Goal: Find specific page/section: Find specific page/section

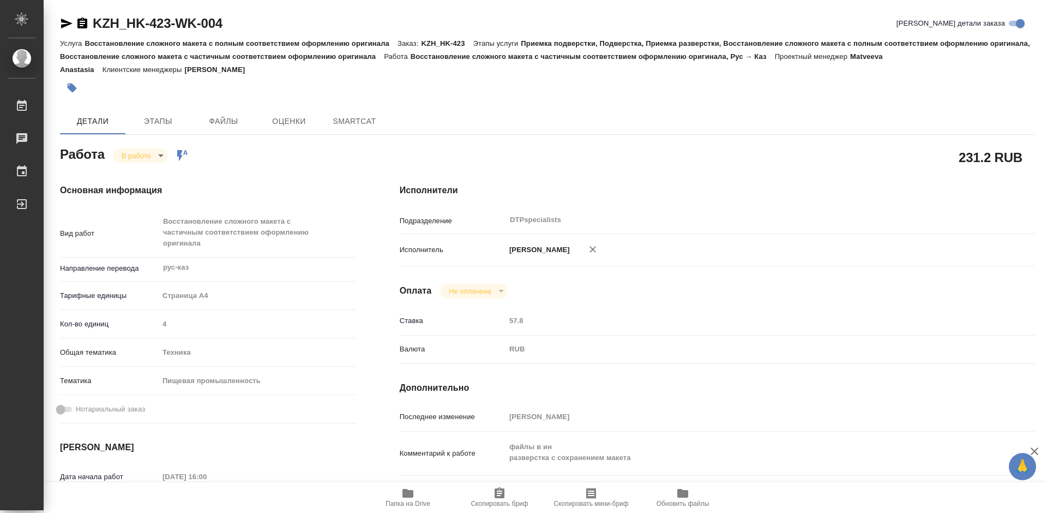
type textarea "x"
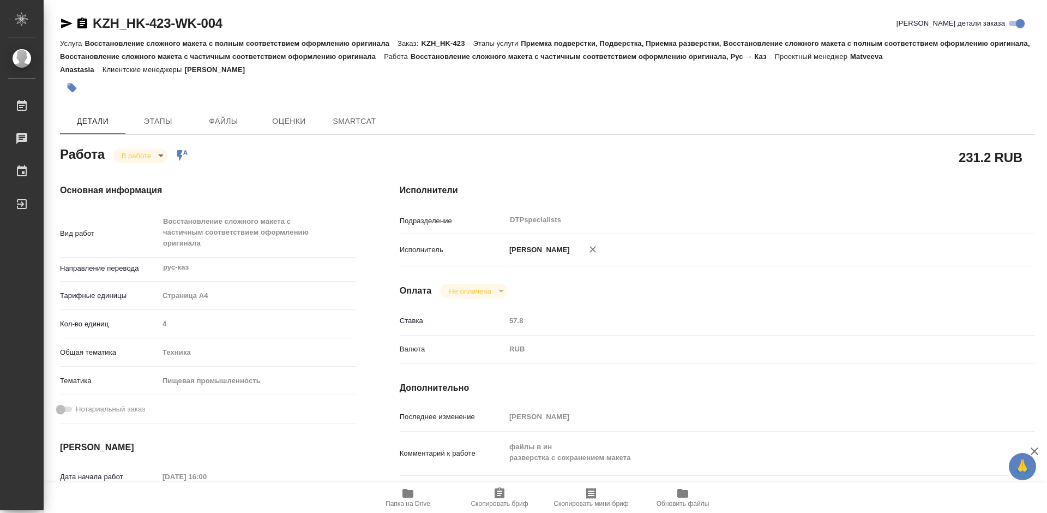
type textarea "x"
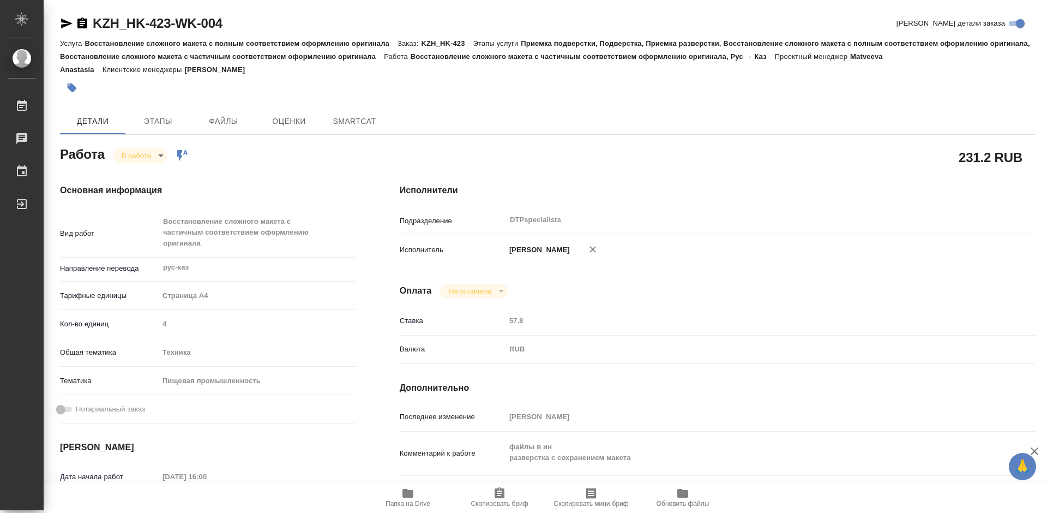
type textarea "x"
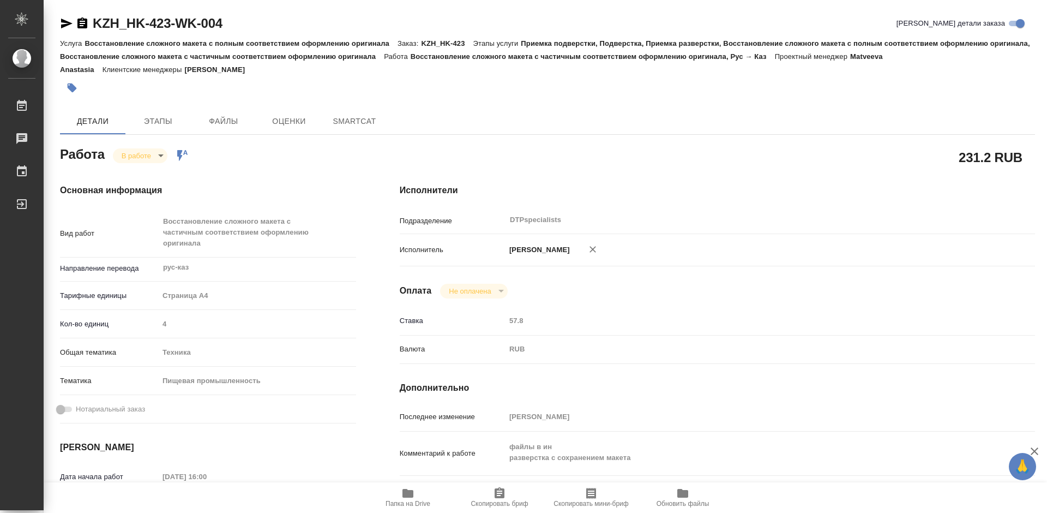
type textarea "x"
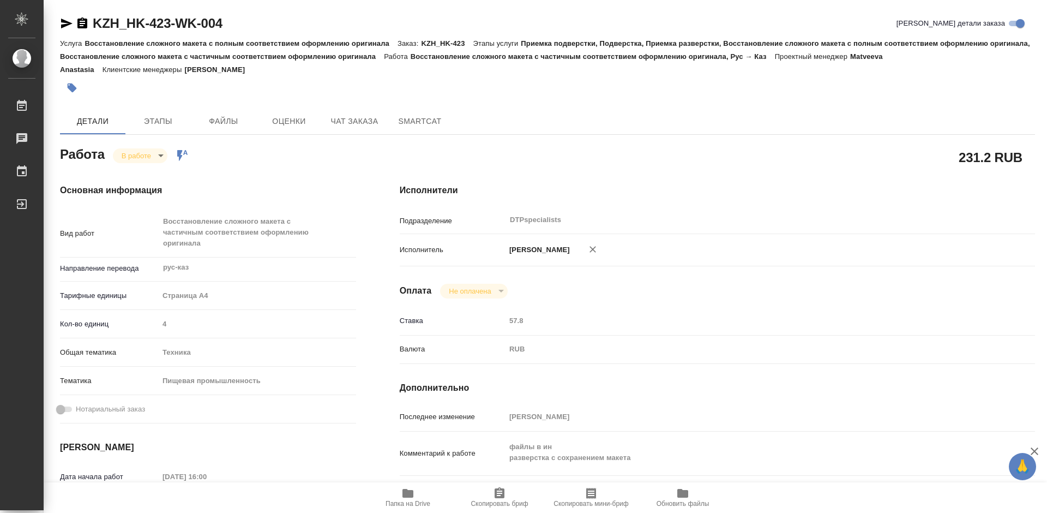
type textarea "x"
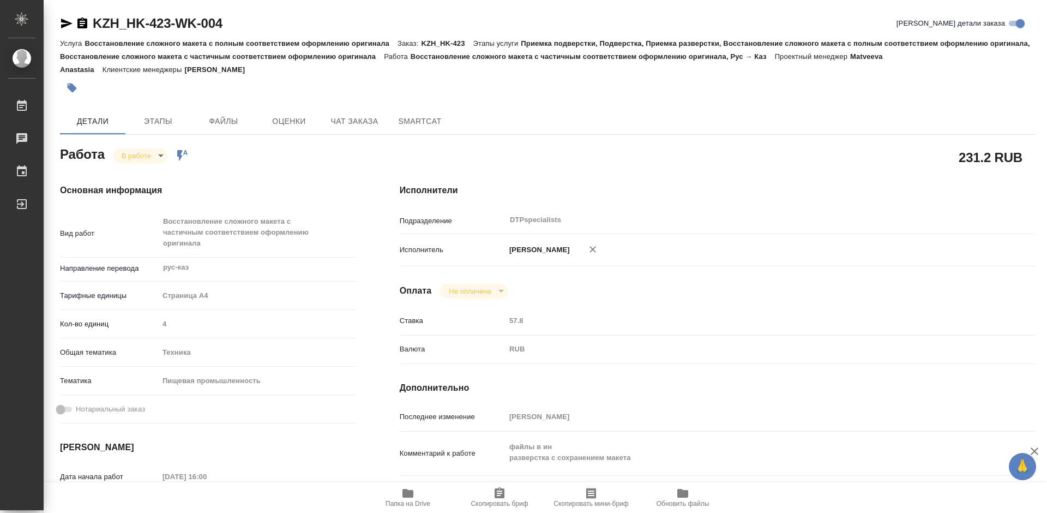
type textarea "x"
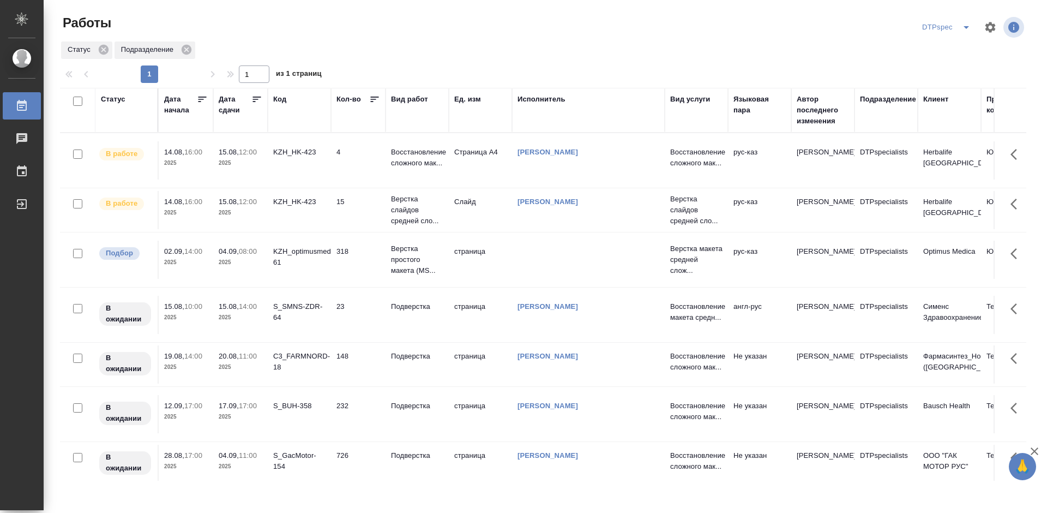
click at [258, 100] on icon at bounding box center [256, 99] width 11 height 11
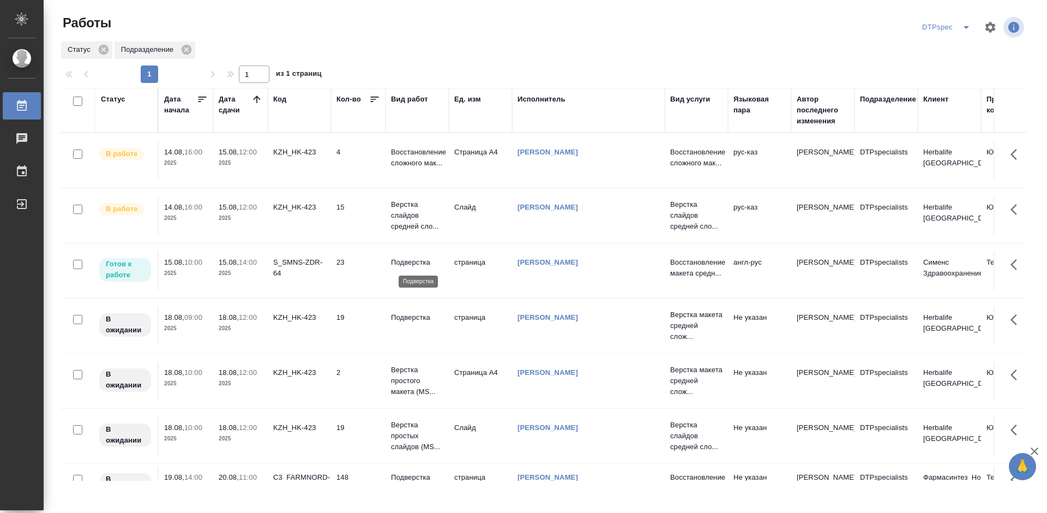
click at [422, 262] on p "Подверстка" at bounding box center [417, 262] width 52 height 11
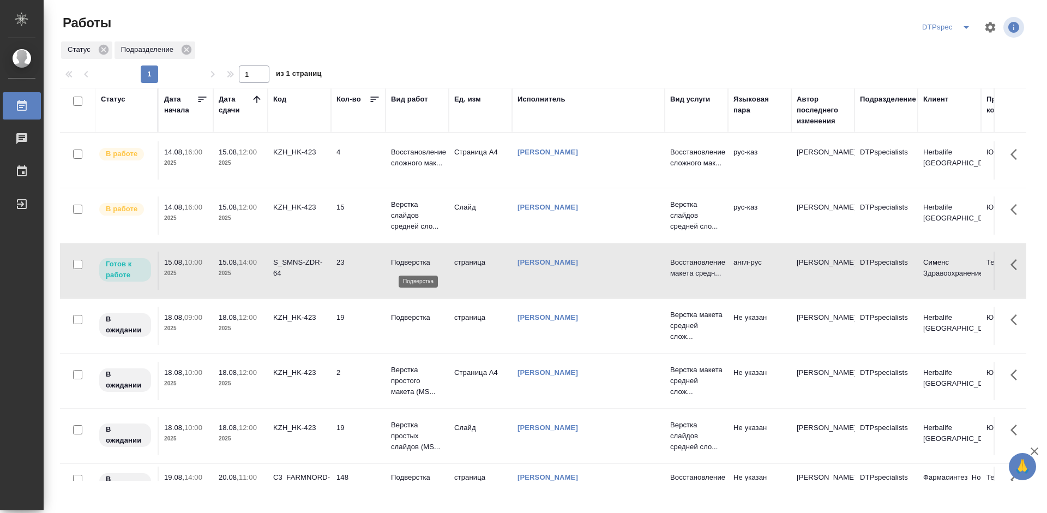
click at [422, 262] on p "Подверстка" at bounding box center [417, 262] width 52 height 11
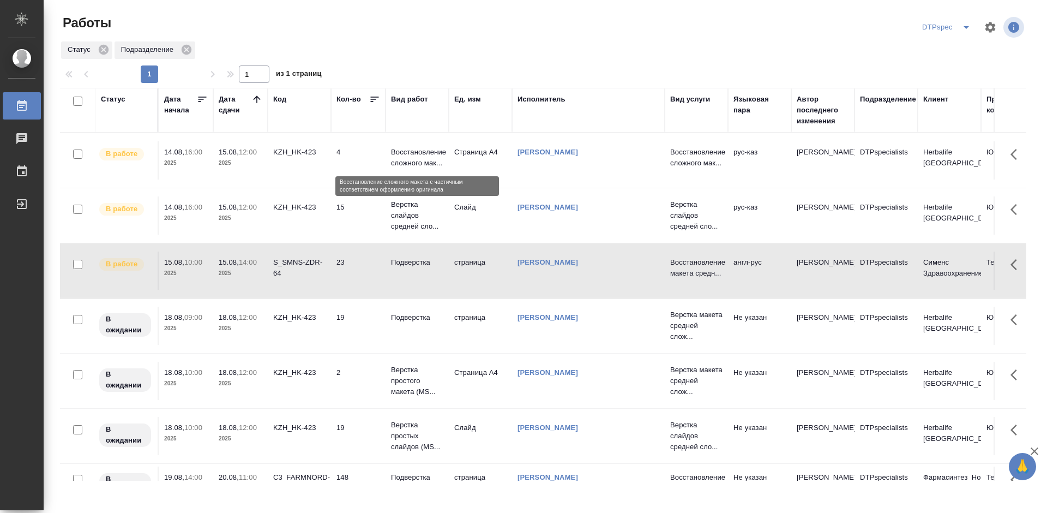
click at [416, 155] on p "Восстановление сложного мак..." at bounding box center [417, 158] width 52 height 22
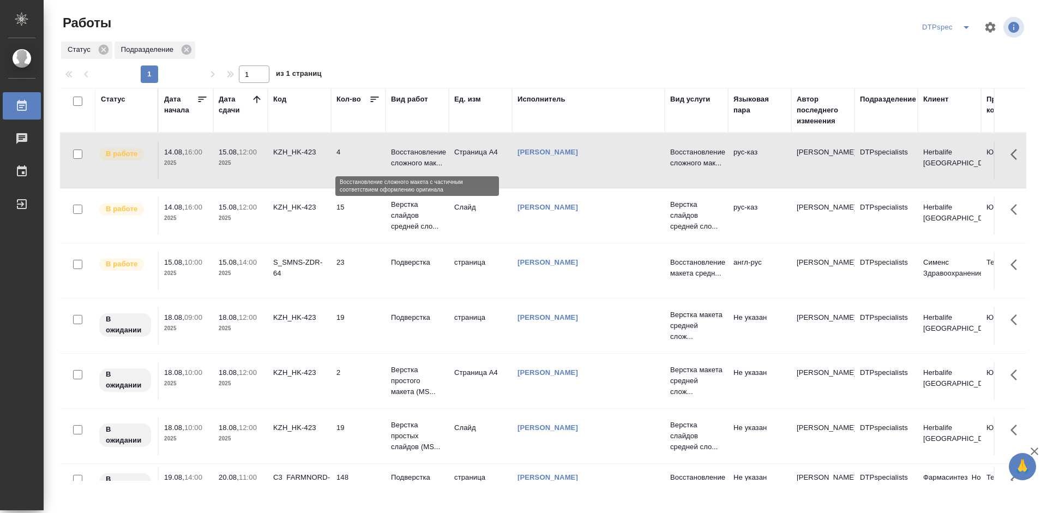
click at [416, 155] on p "Восстановление сложного мак..." at bounding box center [417, 158] width 52 height 22
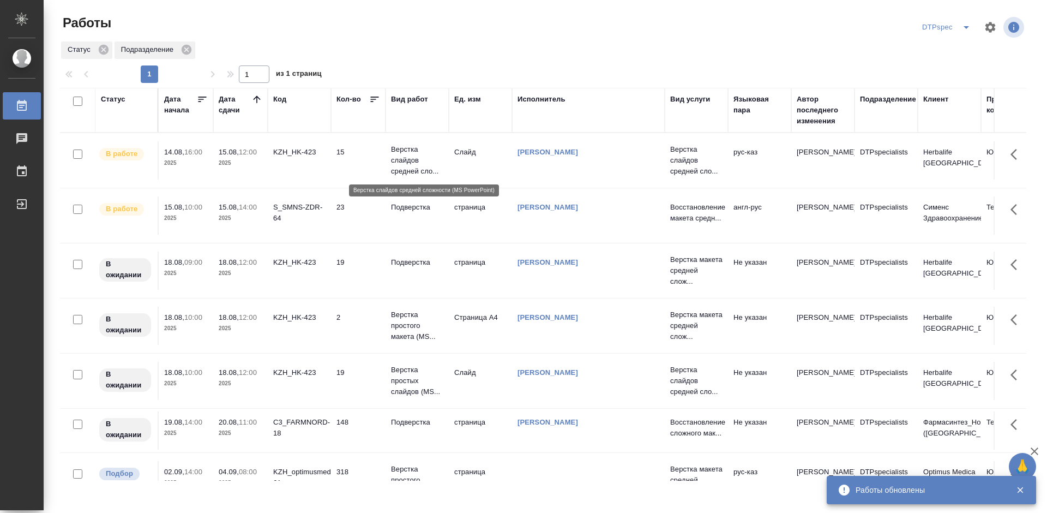
click at [403, 158] on p "Верстка слайдов средней сло..." at bounding box center [417, 160] width 52 height 33
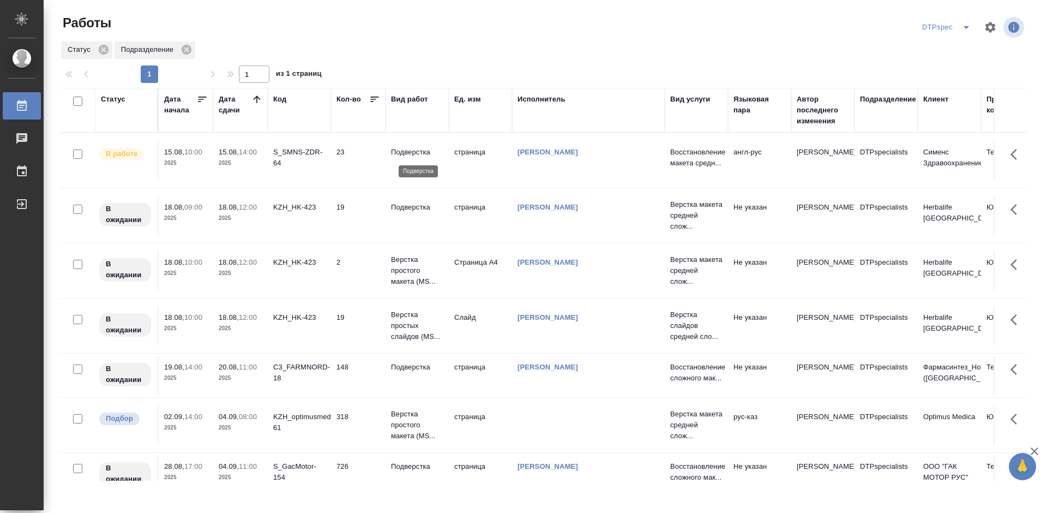
click at [410, 151] on p "Подверстка" at bounding box center [417, 152] width 52 height 11
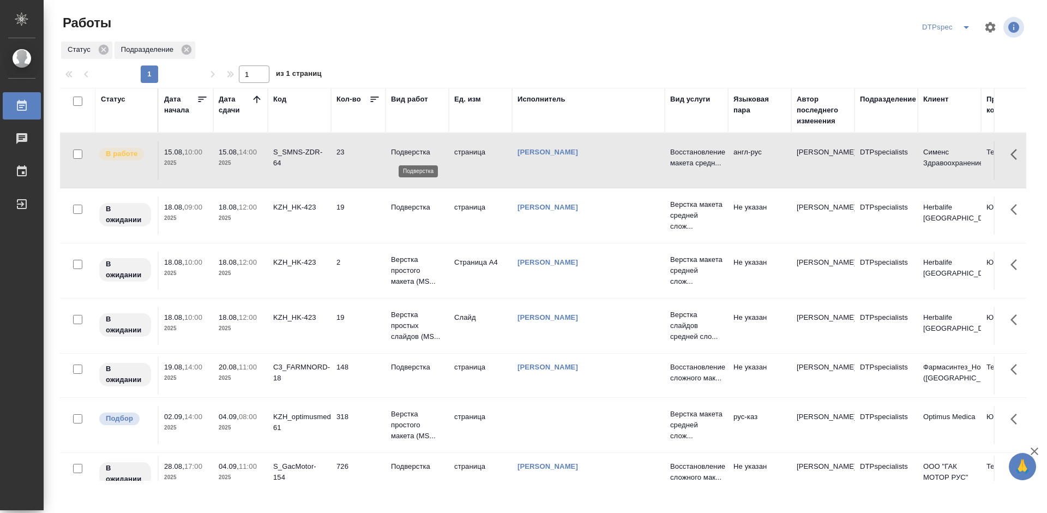
click at [397, 151] on p "Подверстка" at bounding box center [417, 152] width 52 height 11
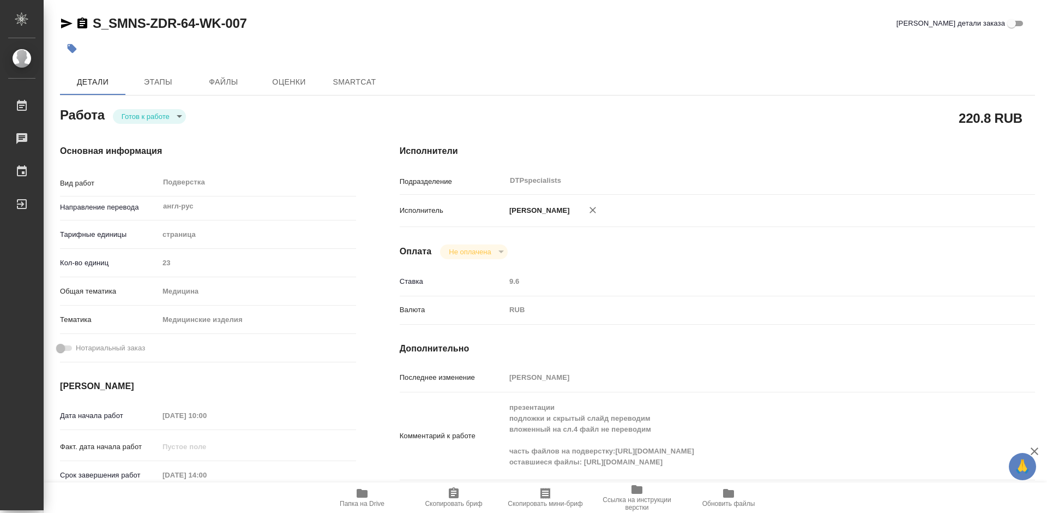
type textarea "x"
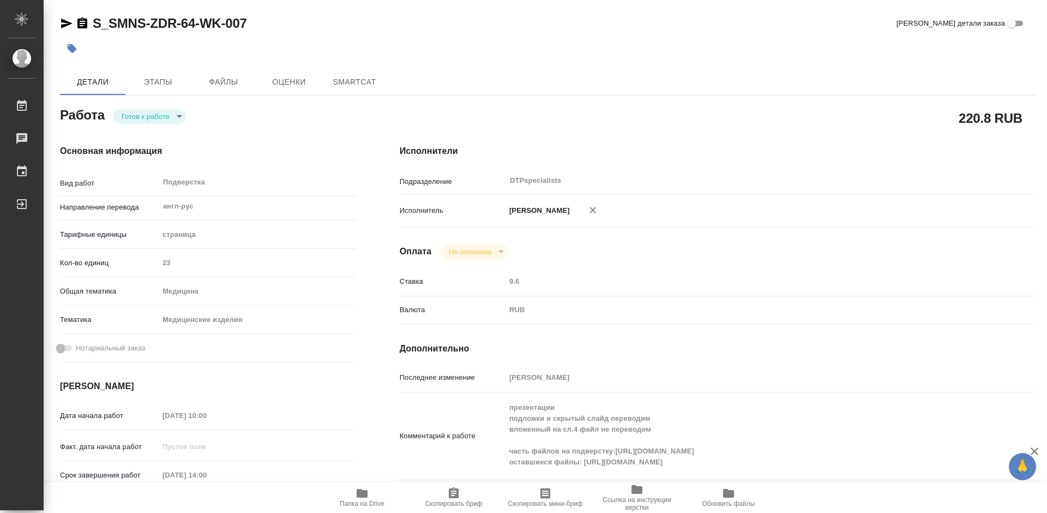
type textarea "x"
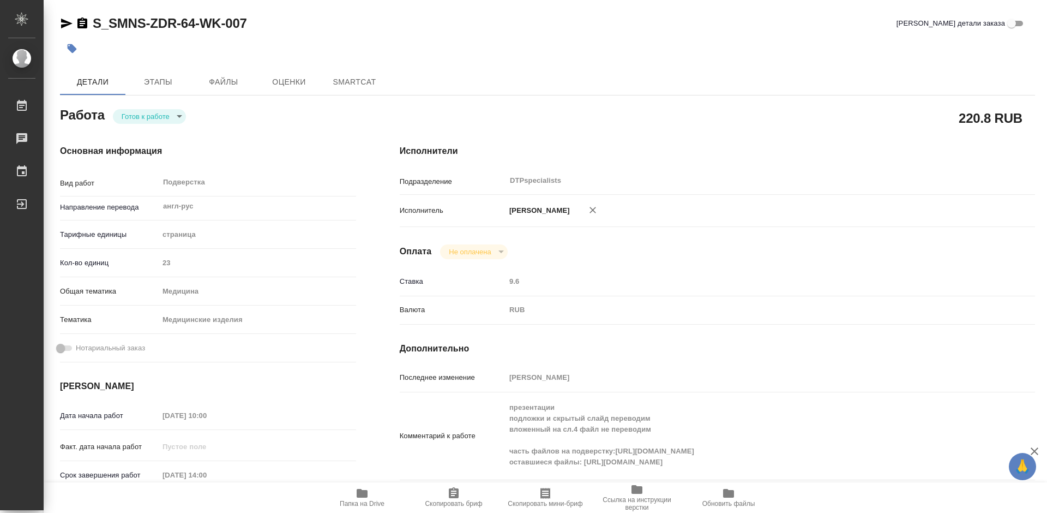
type textarea "x"
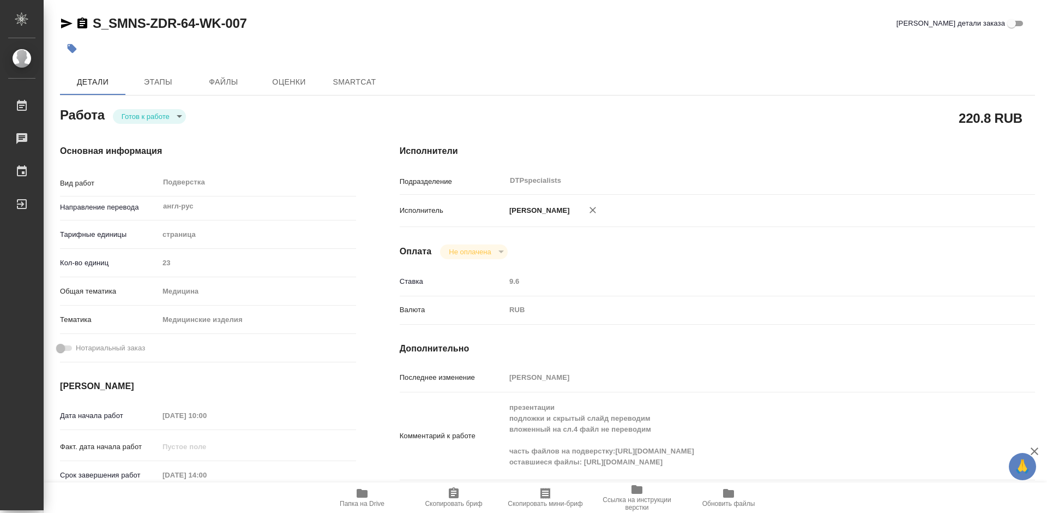
type textarea "x"
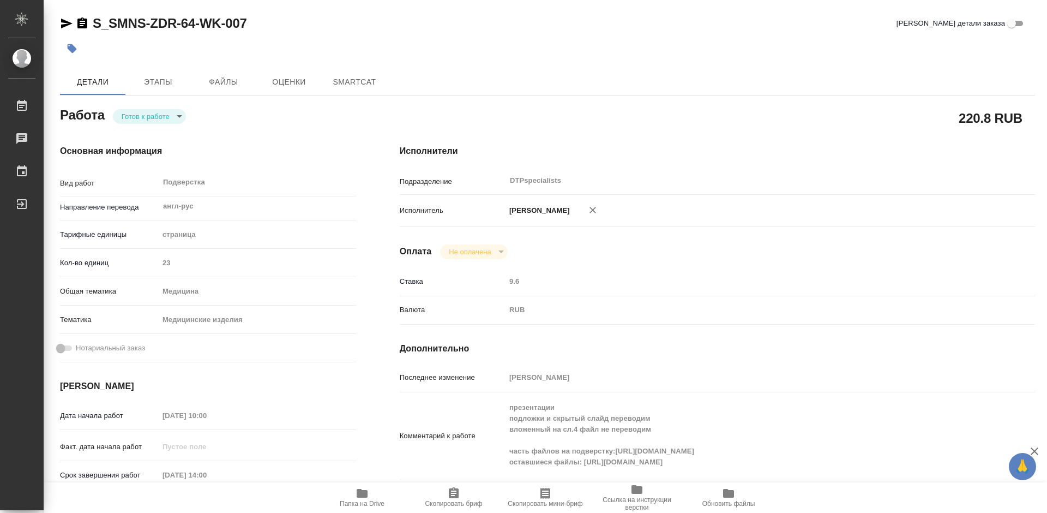
click at [143, 114] on body "🙏 .cls-1 fill:#fff; AWATERA Работы Чаты График Выйти S_SMNS-ZDR-64-WK-007 Кратк…" at bounding box center [523, 256] width 1047 height 513
click at [142, 113] on button "В работе" at bounding box center [140, 116] width 36 height 12
type textarea "x"
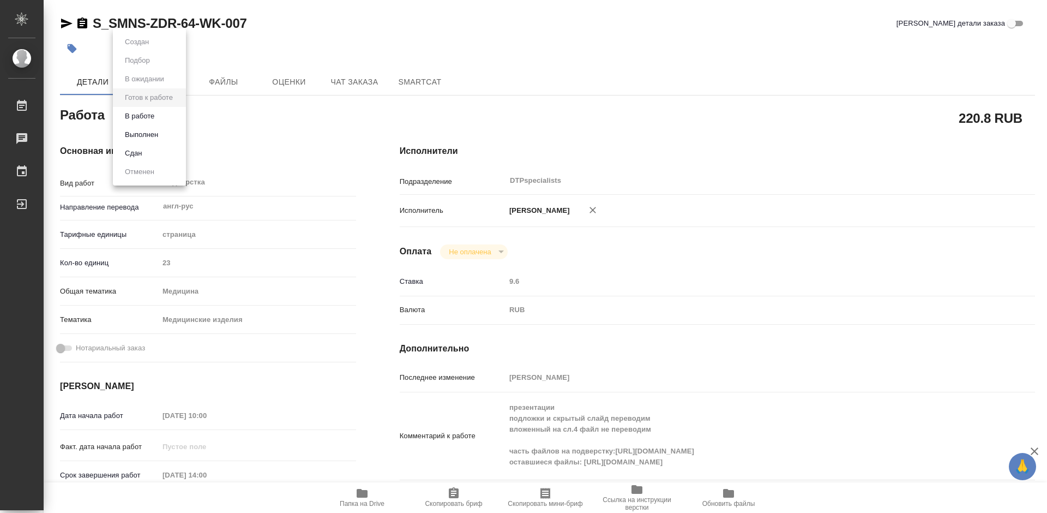
type textarea "x"
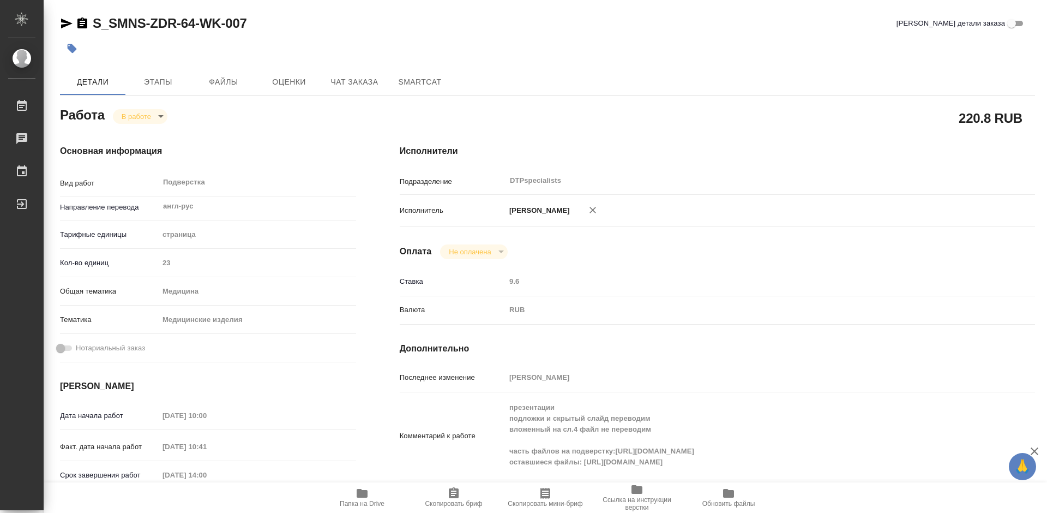
type textarea "x"
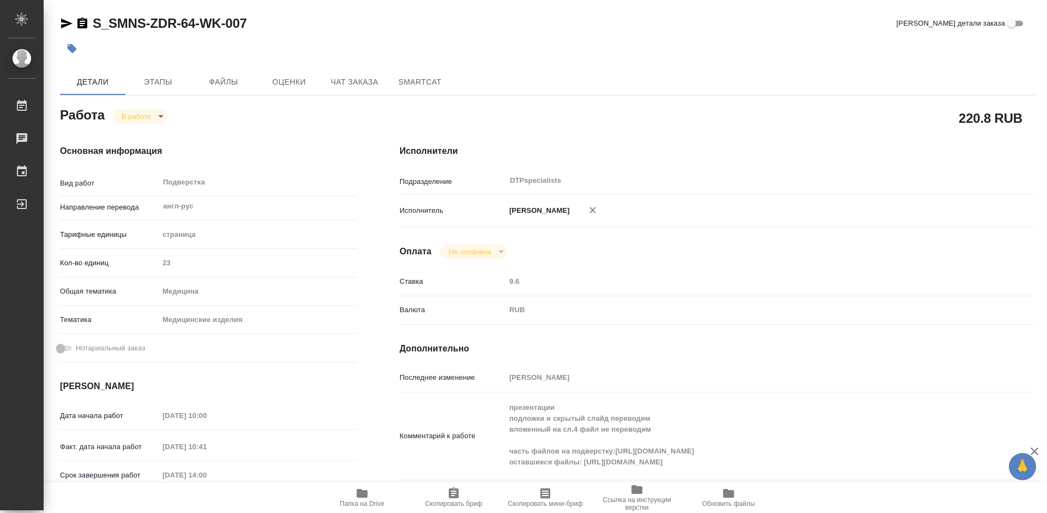
type textarea "x"
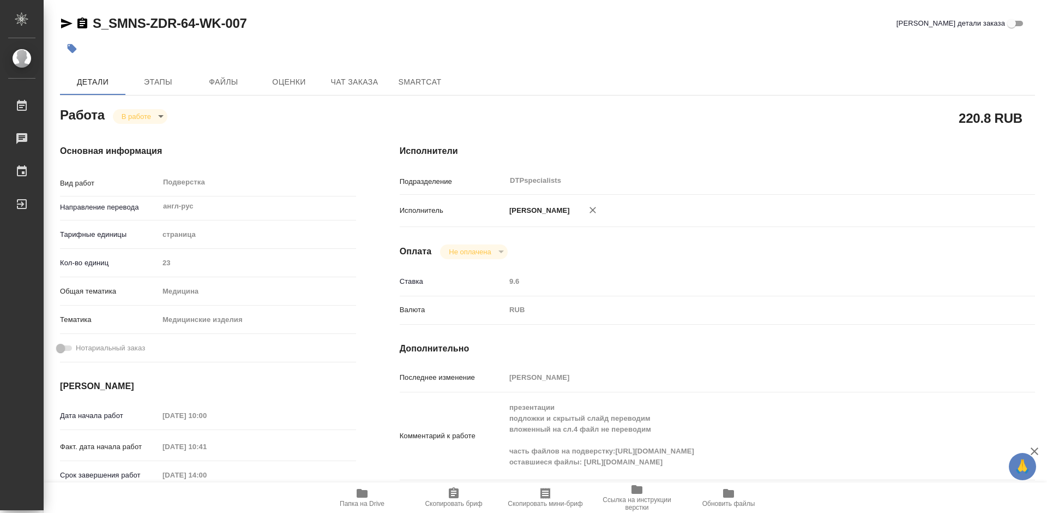
type textarea "x"
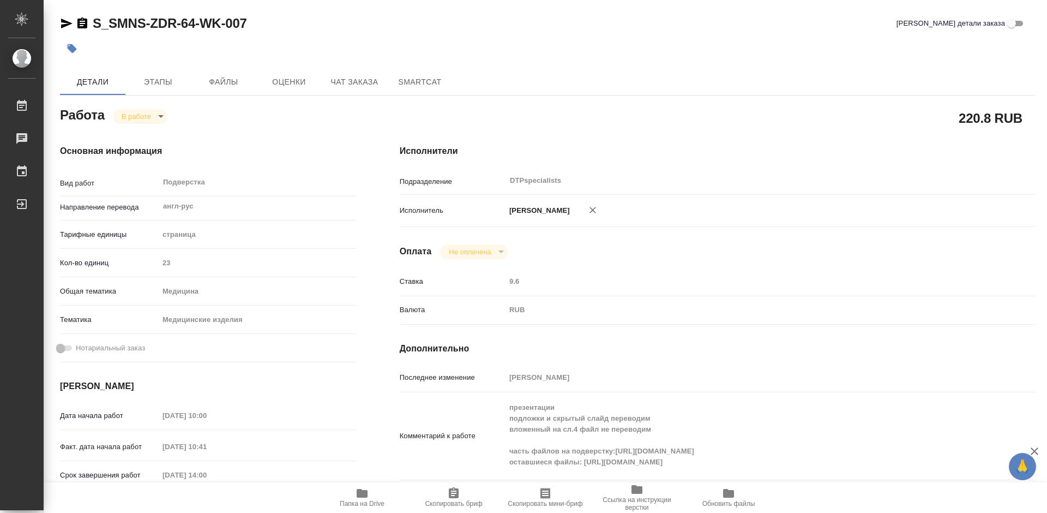
type textarea "x"
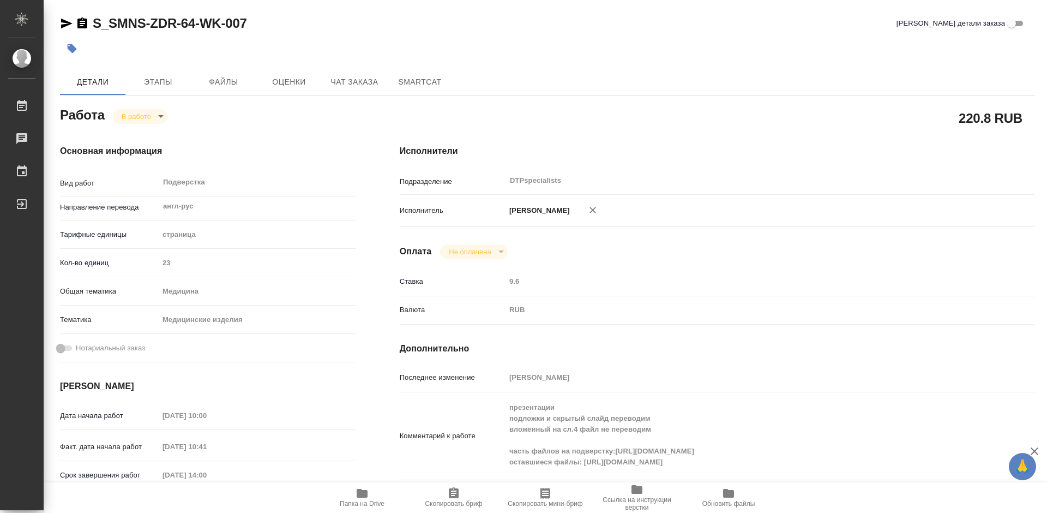
type textarea "x"
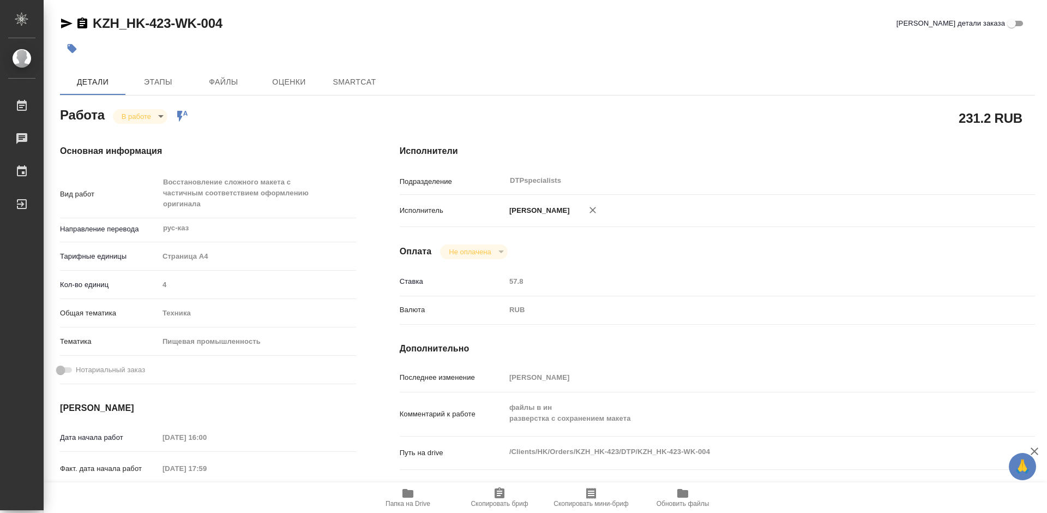
type textarea "x"
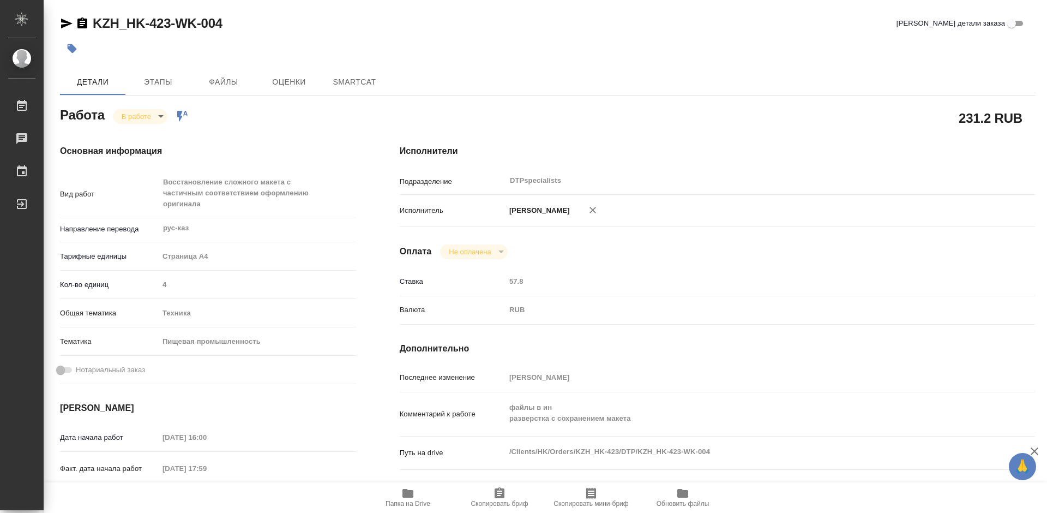
type textarea "x"
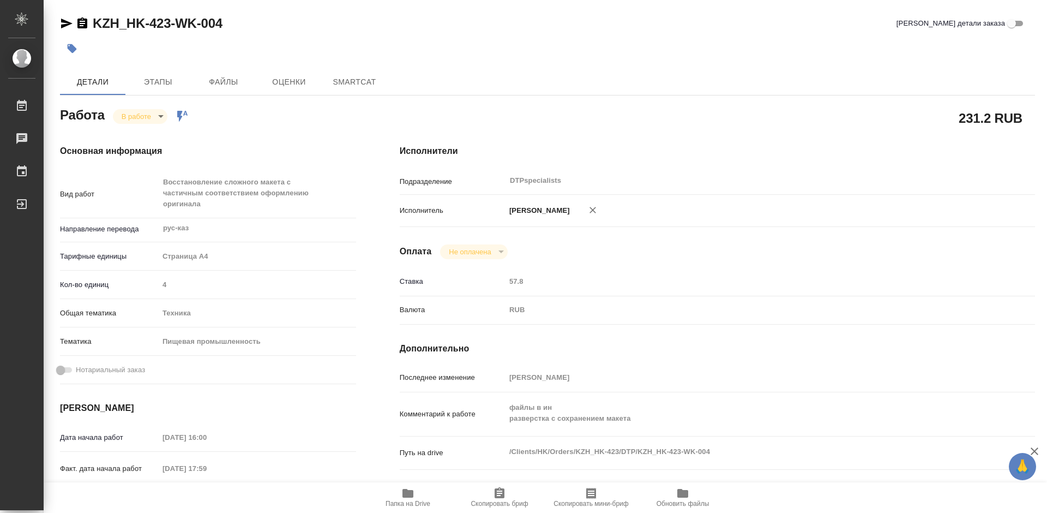
type textarea "x"
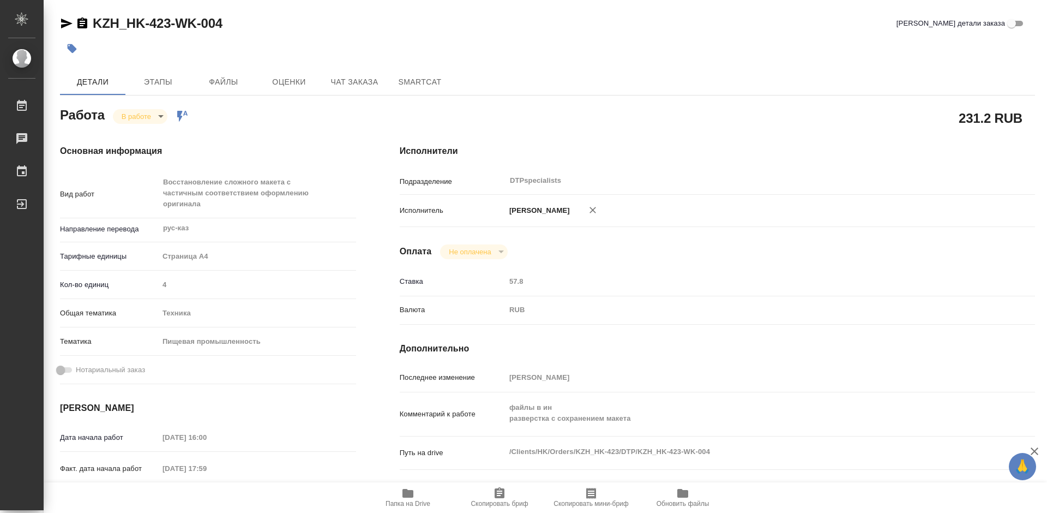
click at [409, 496] on icon "button" at bounding box center [408, 493] width 11 height 9
type textarea "x"
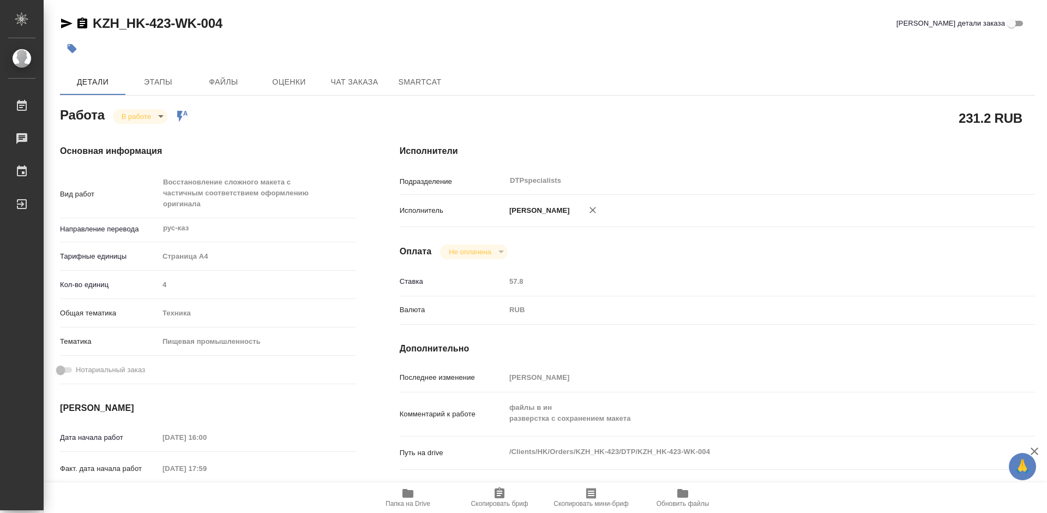
type textarea "x"
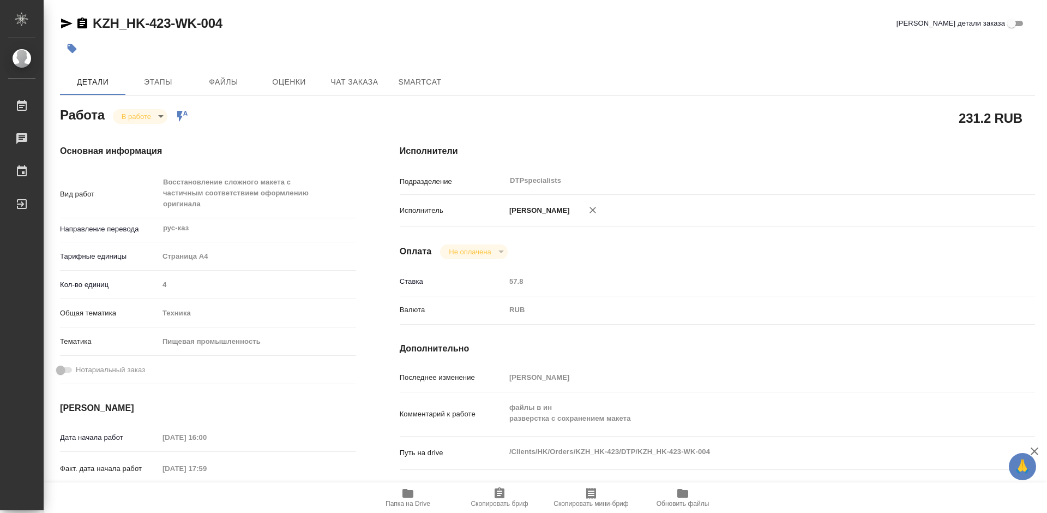
type textarea "x"
click at [128, 116] on body "🙏 .cls-1 fill:#fff; AWATERA Работы 0 Чаты График Выйти KZH_HK-423-WK-004 Кратко…" at bounding box center [523, 256] width 1047 height 513
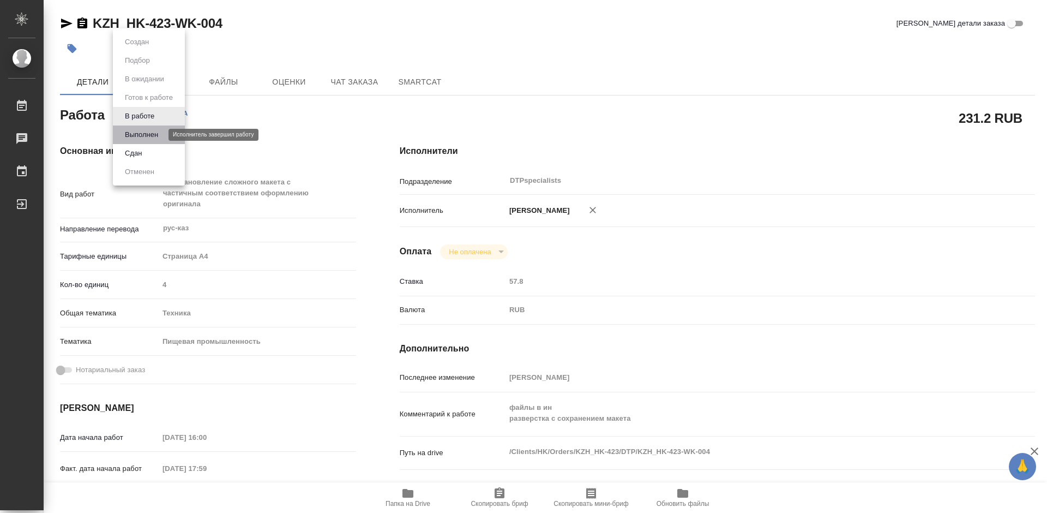
click at [133, 134] on button "Выполнен" at bounding box center [142, 135] width 40 height 12
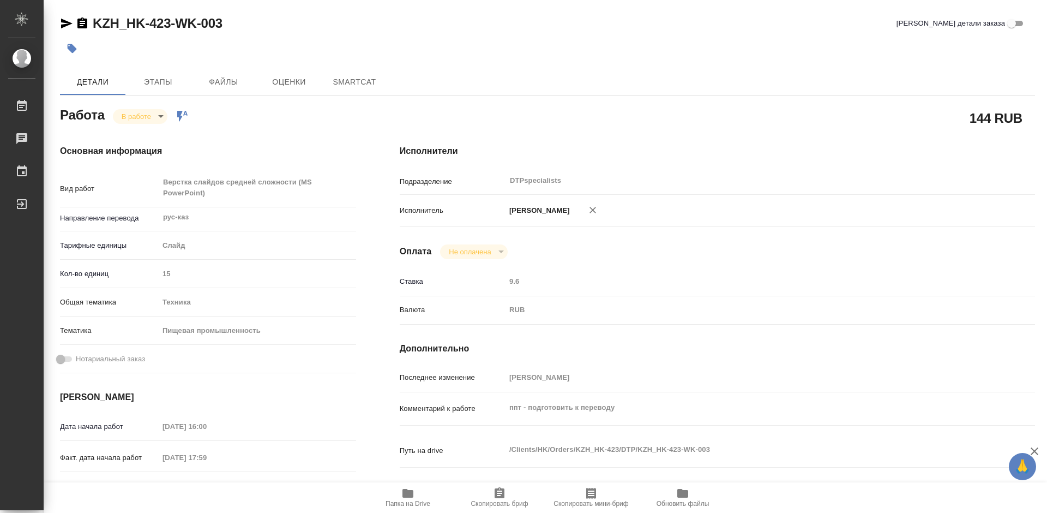
type textarea "x"
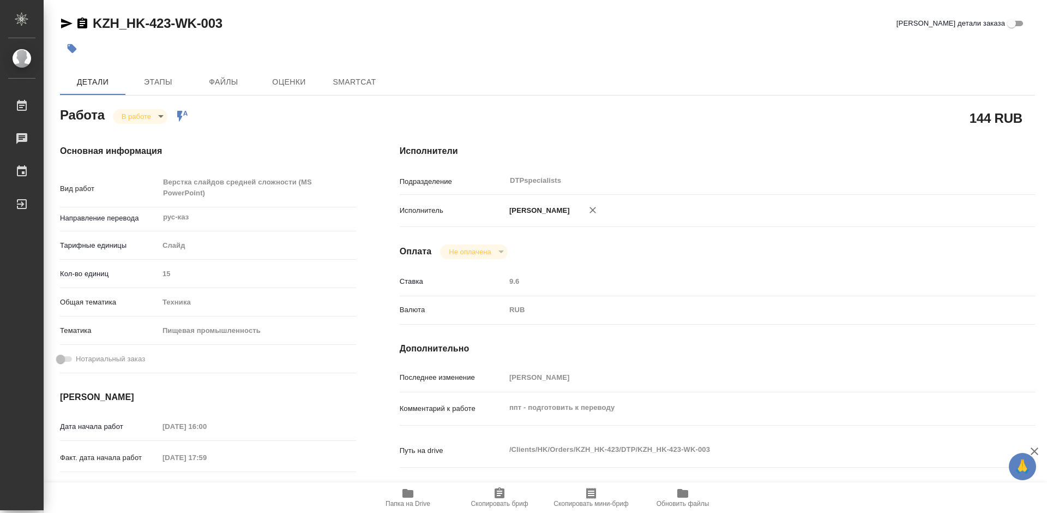
type textarea "x"
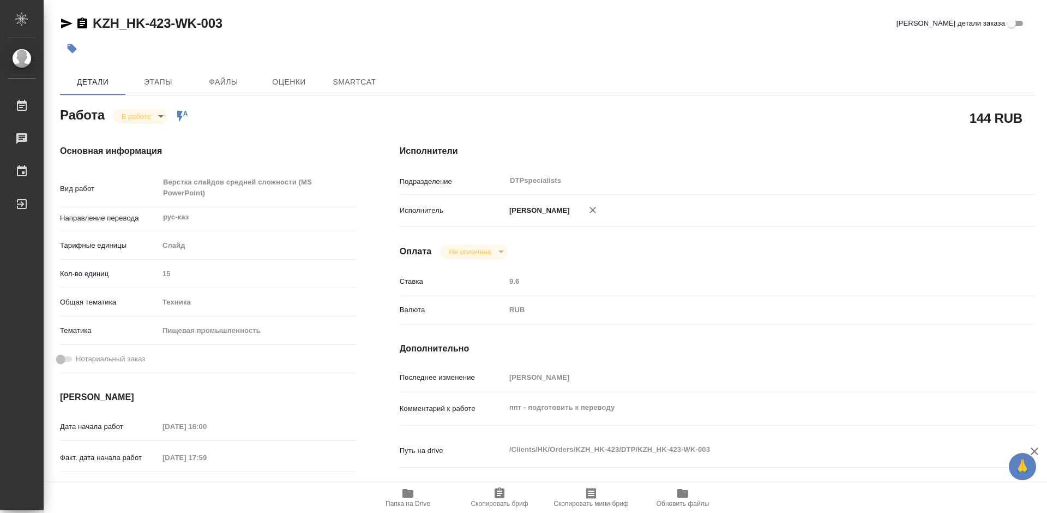
type textarea "x"
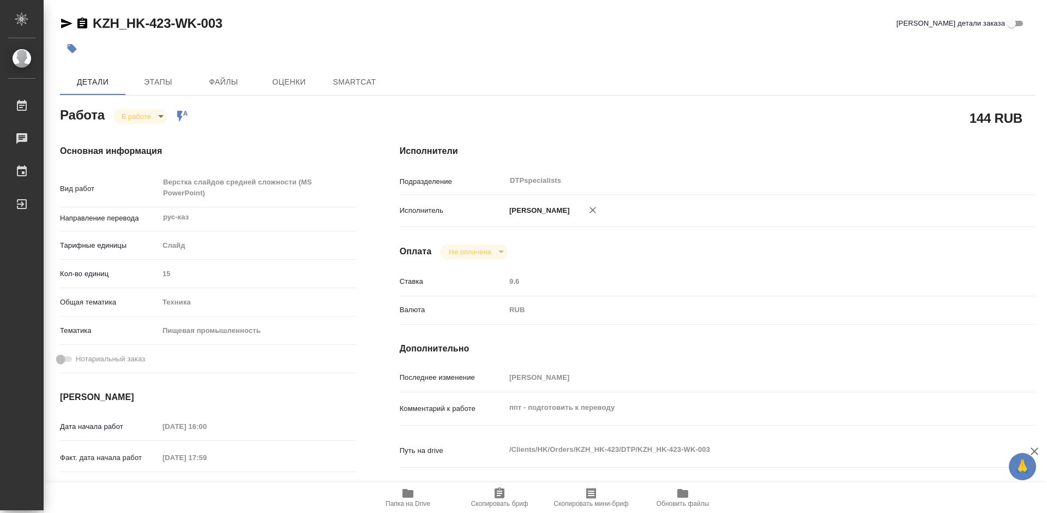
type textarea "x"
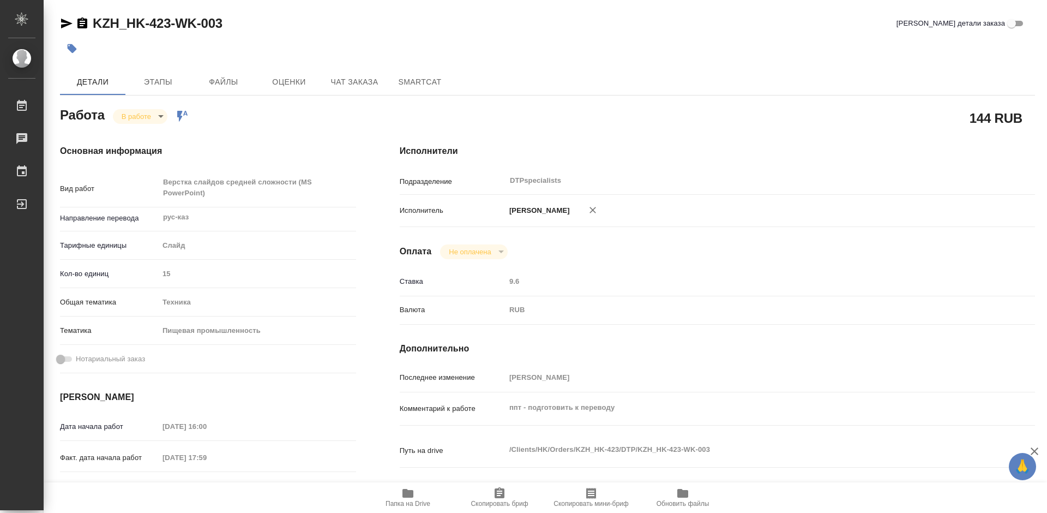
click at [401, 495] on span "Папка на Drive" at bounding box center [408, 497] width 79 height 21
type textarea "x"
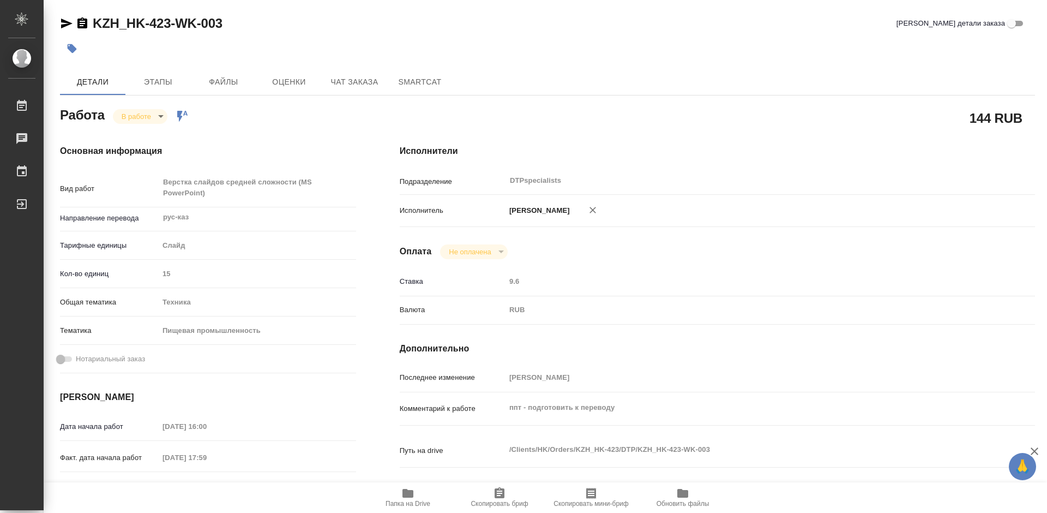
type textarea "x"
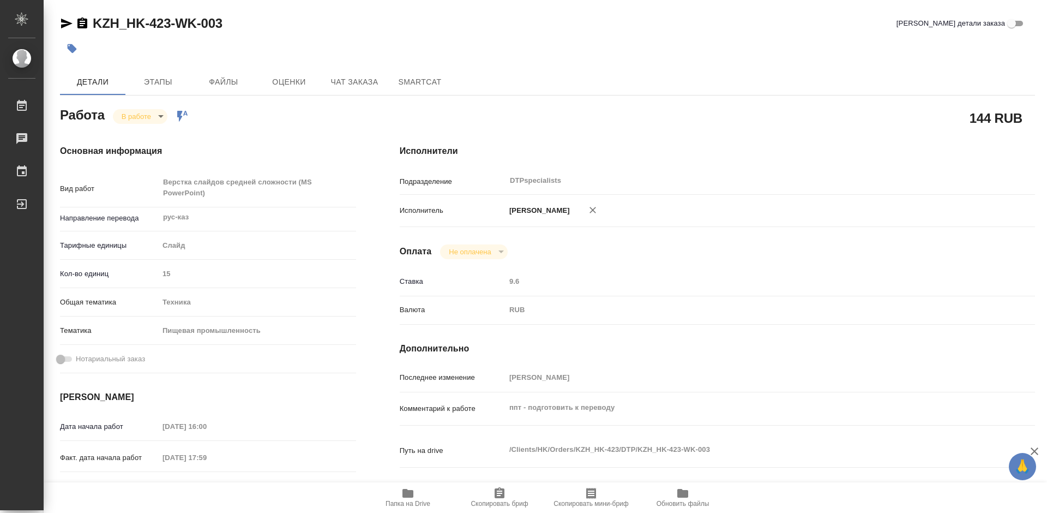
type textarea "x"
click at [143, 121] on body "🙏 .cls-1 fill:#fff; AWATERA Работы 0 Чаты График Выйти KZH_HK-423-WK-003 Кратко…" at bounding box center [523, 256] width 1047 height 513
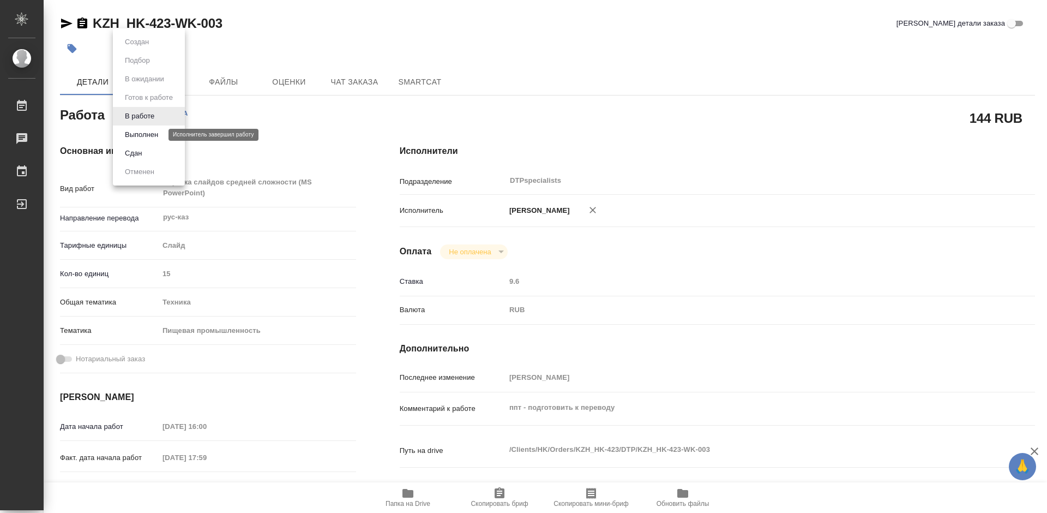
click at [136, 131] on button "Выполнен" at bounding box center [142, 135] width 40 height 12
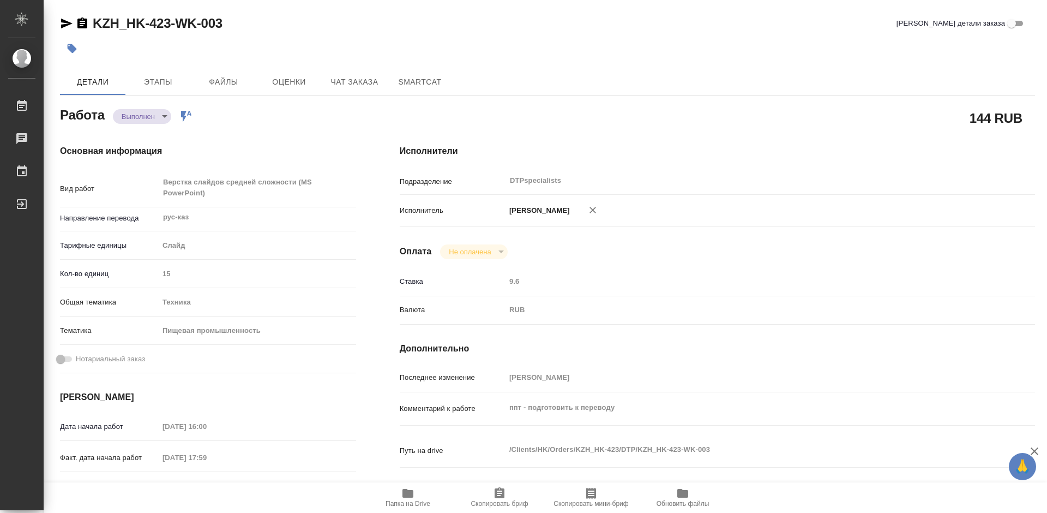
type textarea "x"
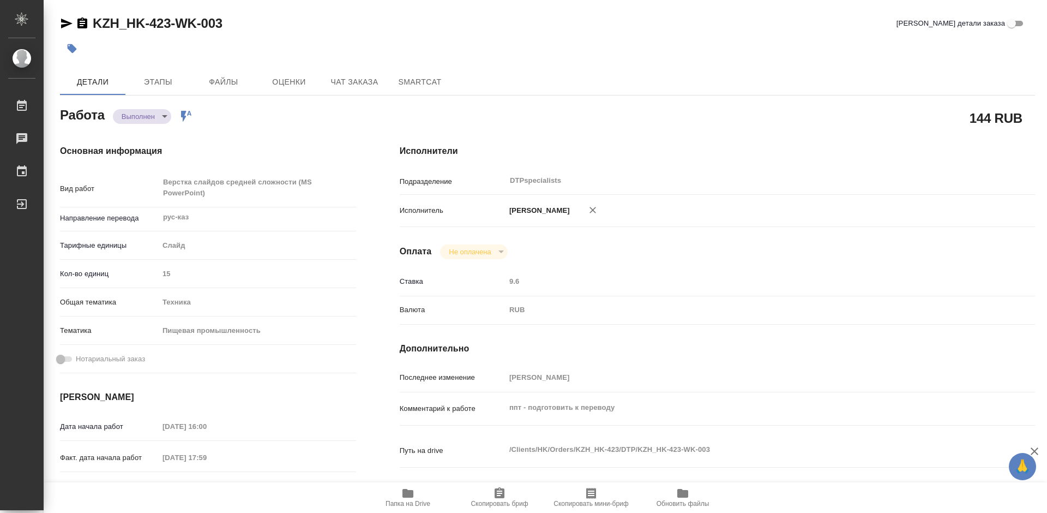
type textarea "x"
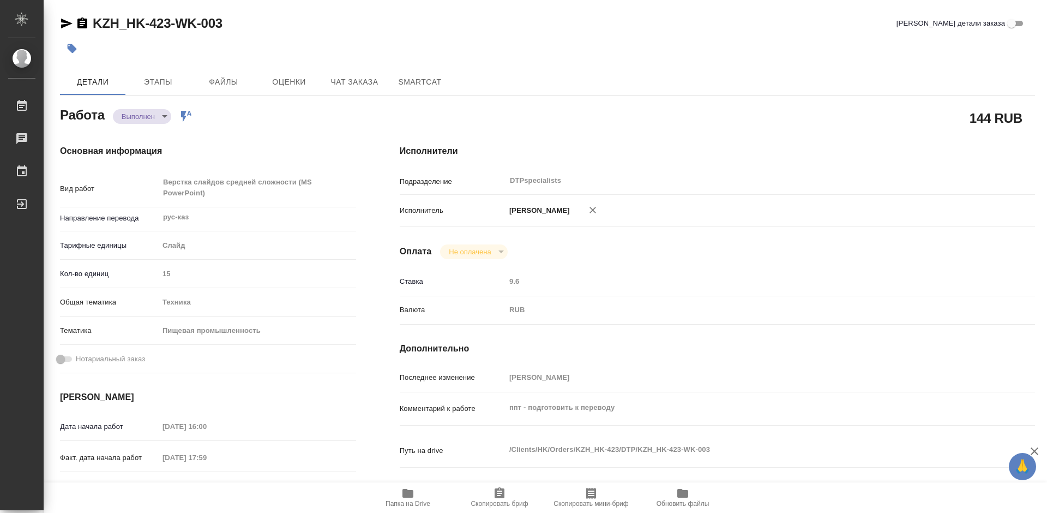
type textarea "x"
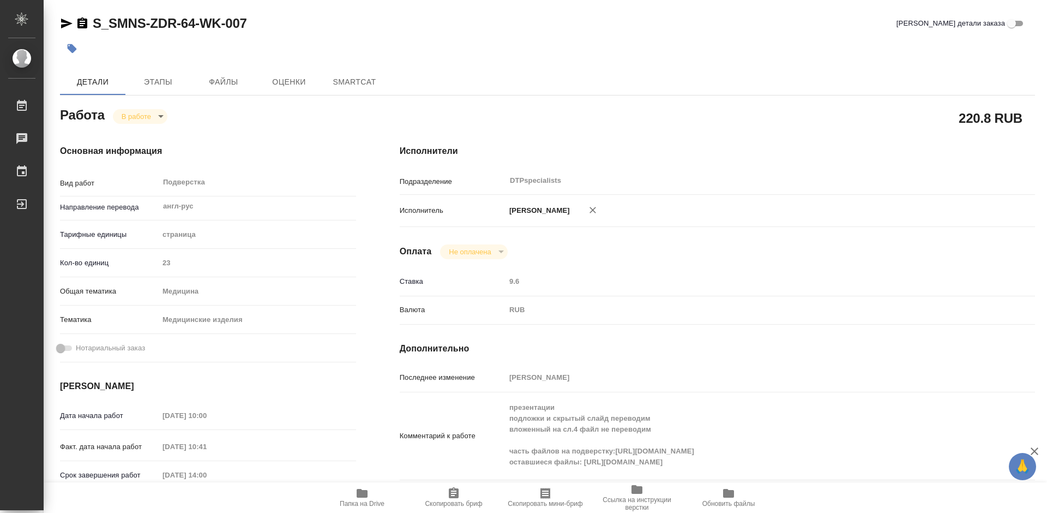
type textarea "x"
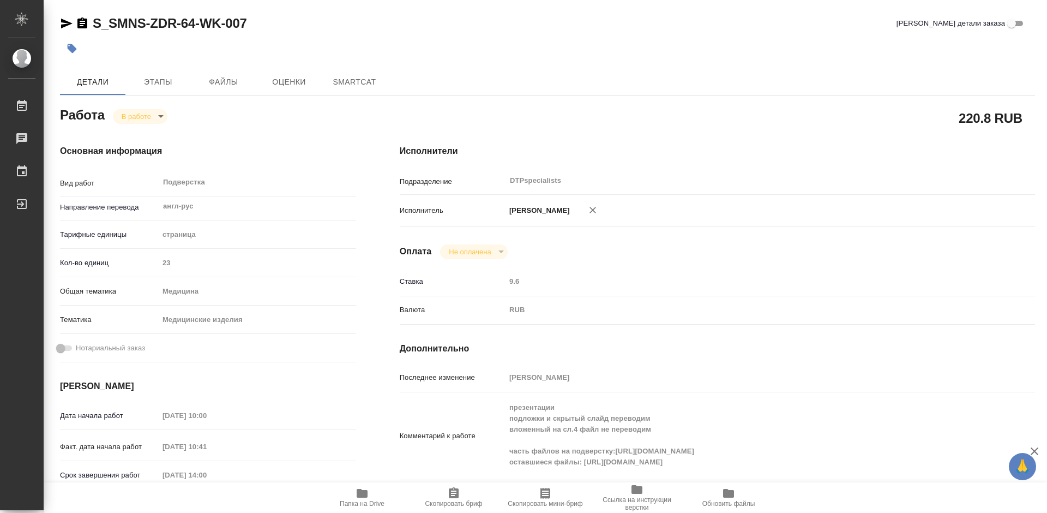
type textarea "x"
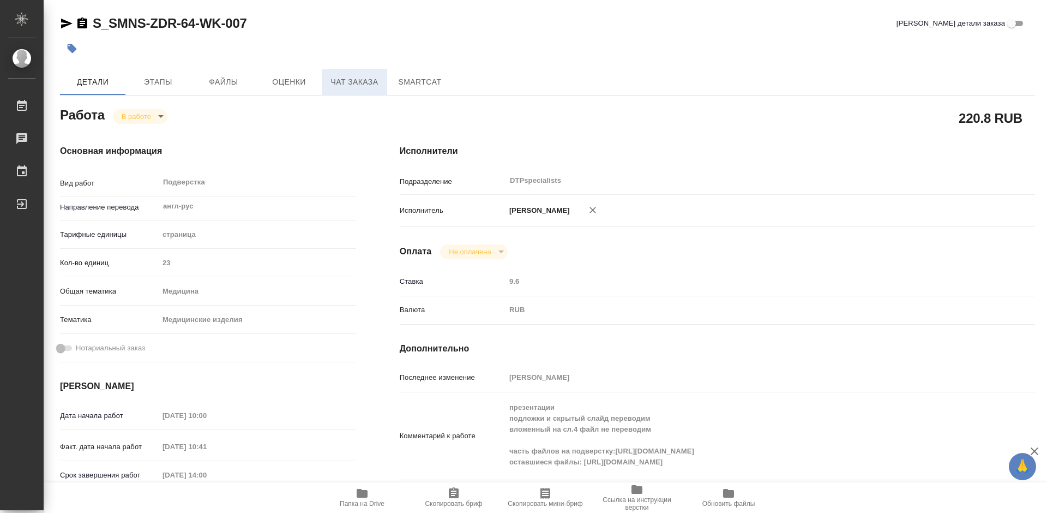
click at [345, 76] on span "Чат заказа" at bounding box center [354, 82] width 52 height 14
type textarea "x"
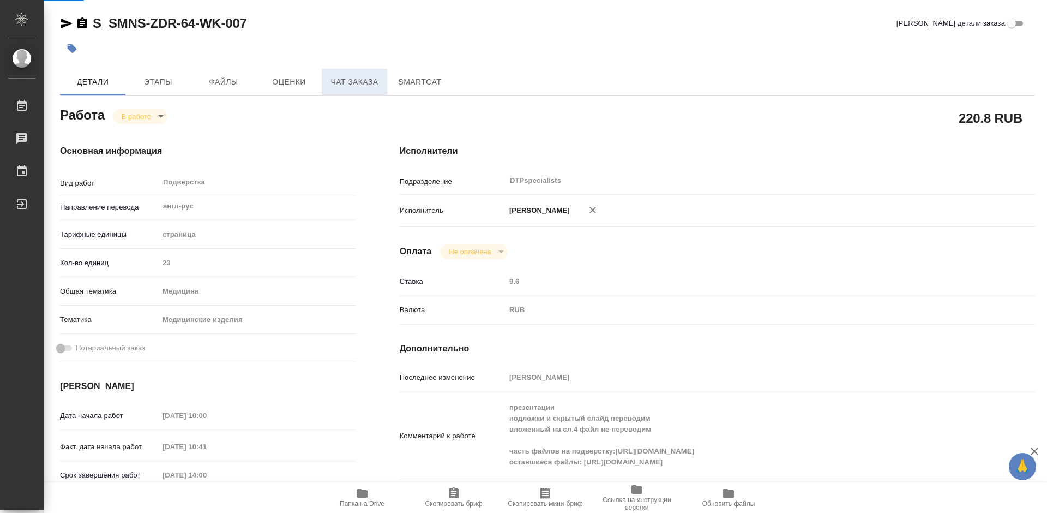
type textarea "x"
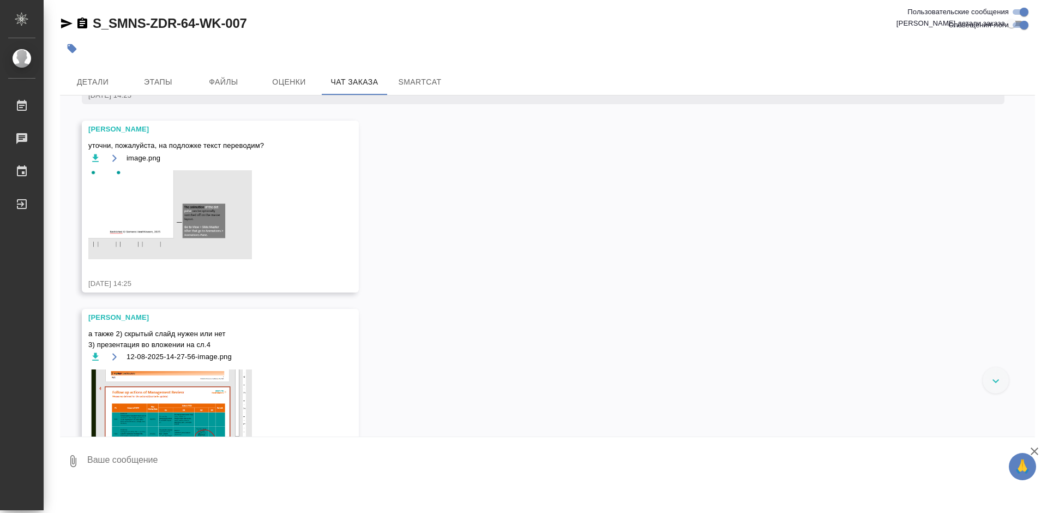
scroll to position [672, 0]
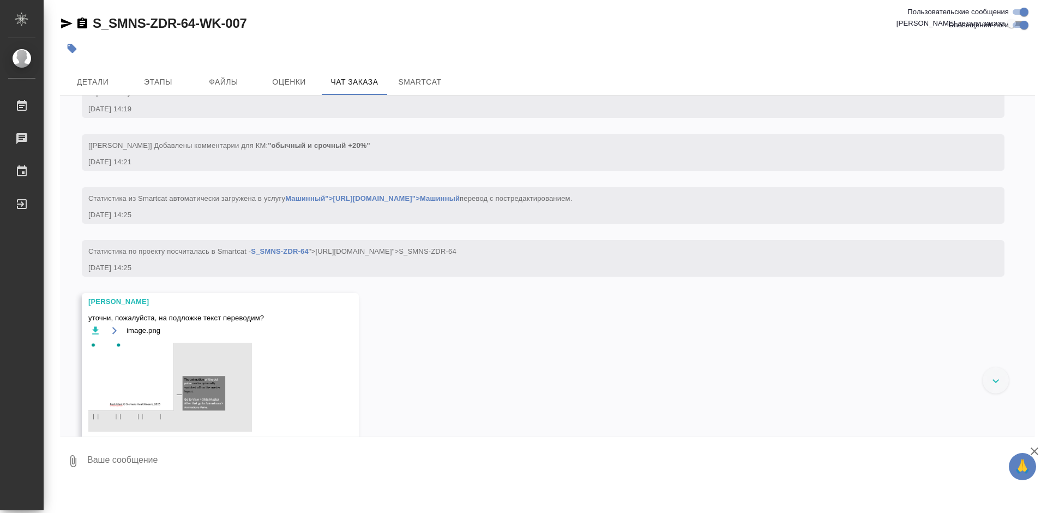
click at [82, 25] on icon "button" at bounding box center [82, 22] width 10 height 11
click at [226, 82] on span "Файлы" at bounding box center [223, 82] width 52 height 14
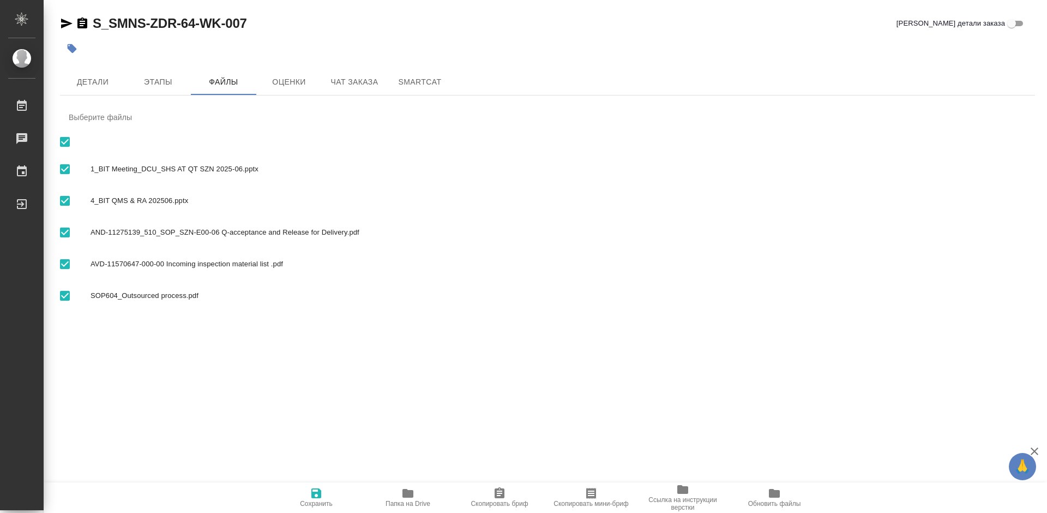
click at [409, 497] on icon "button" at bounding box center [408, 493] width 11 height 9
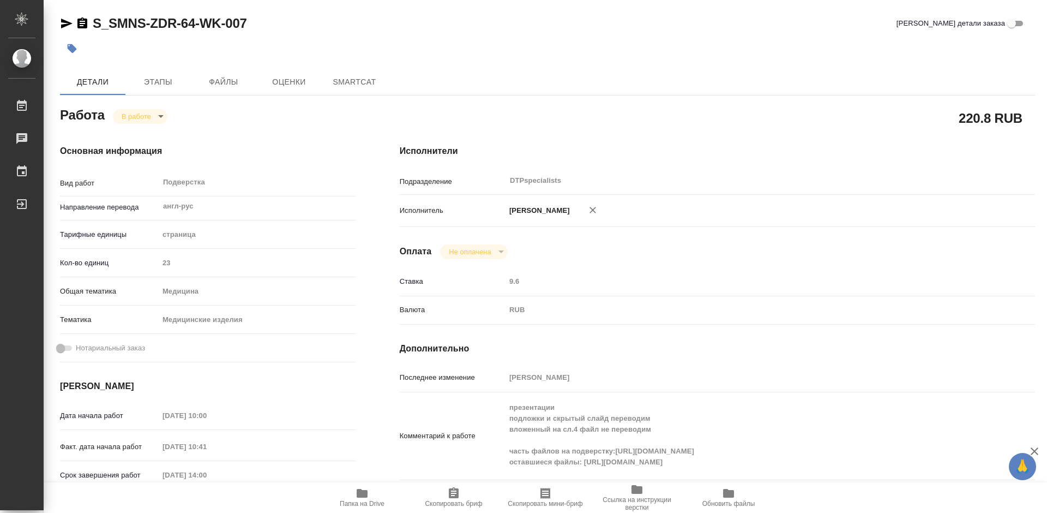
type textarea "x"
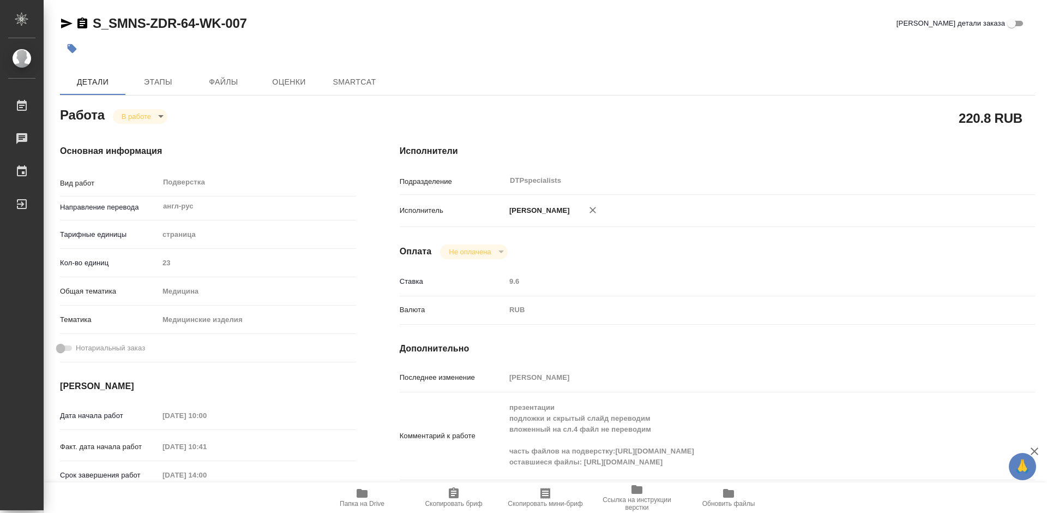
type textarea "x"
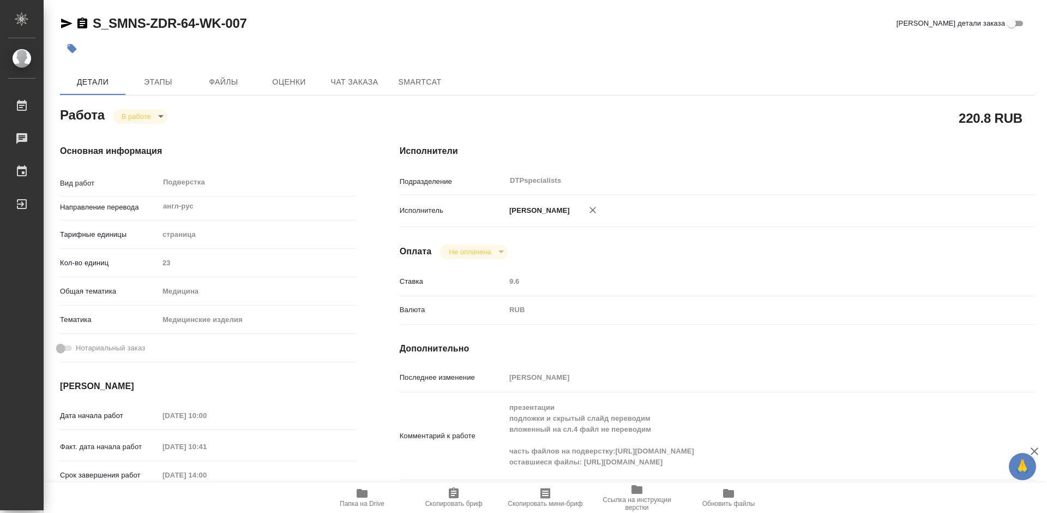
type textarea "x"
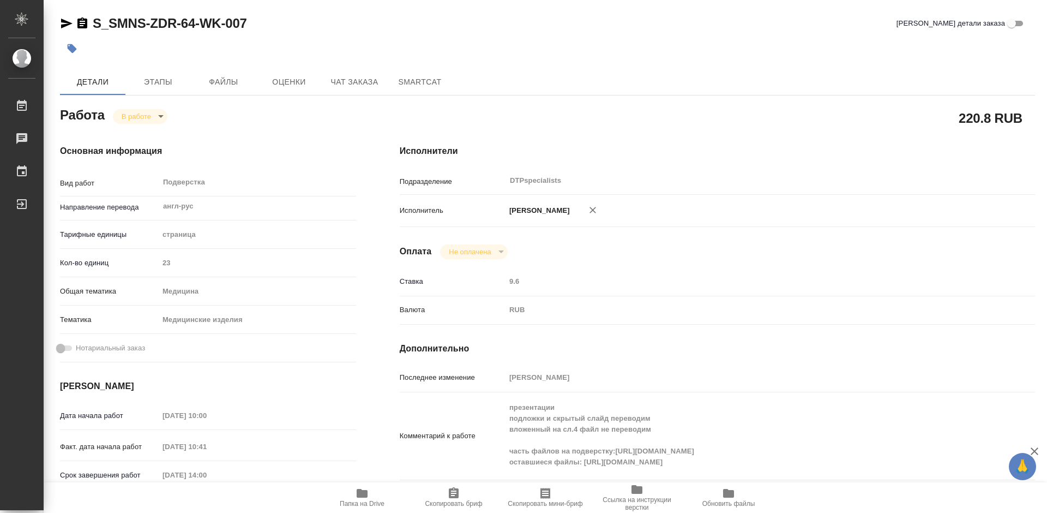
type textarea "x"
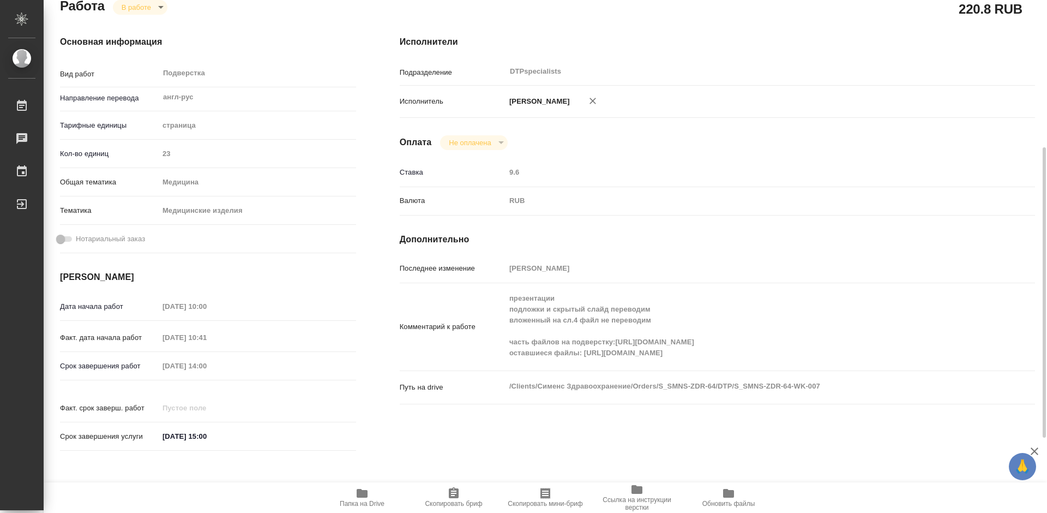
scroll to position [164, 0]
